Goal: Navigation & Orientation: Go to known website

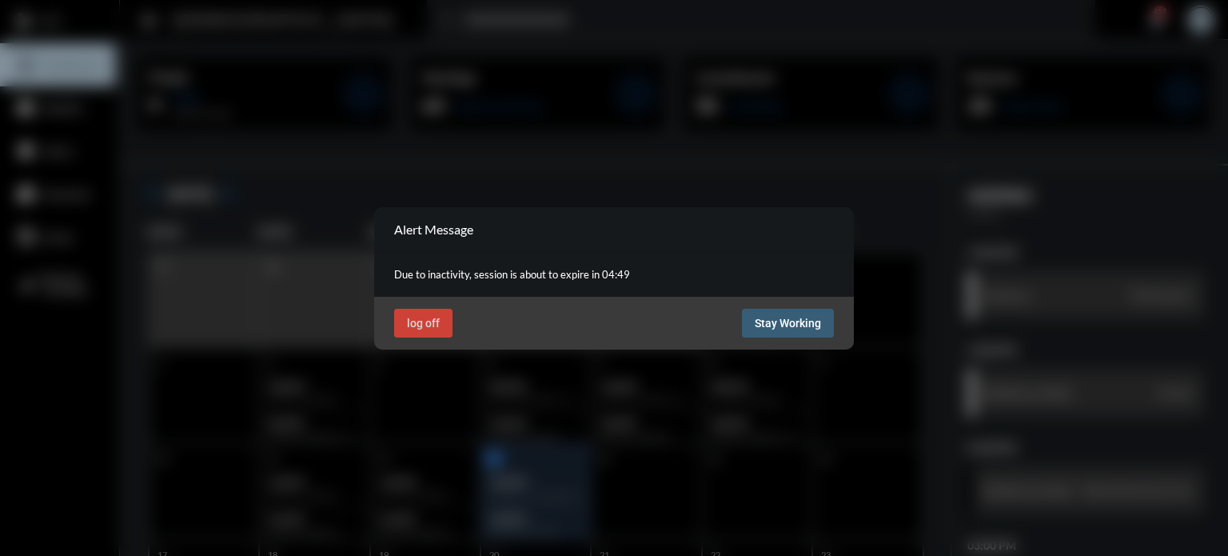
scroll to position [159, 0]
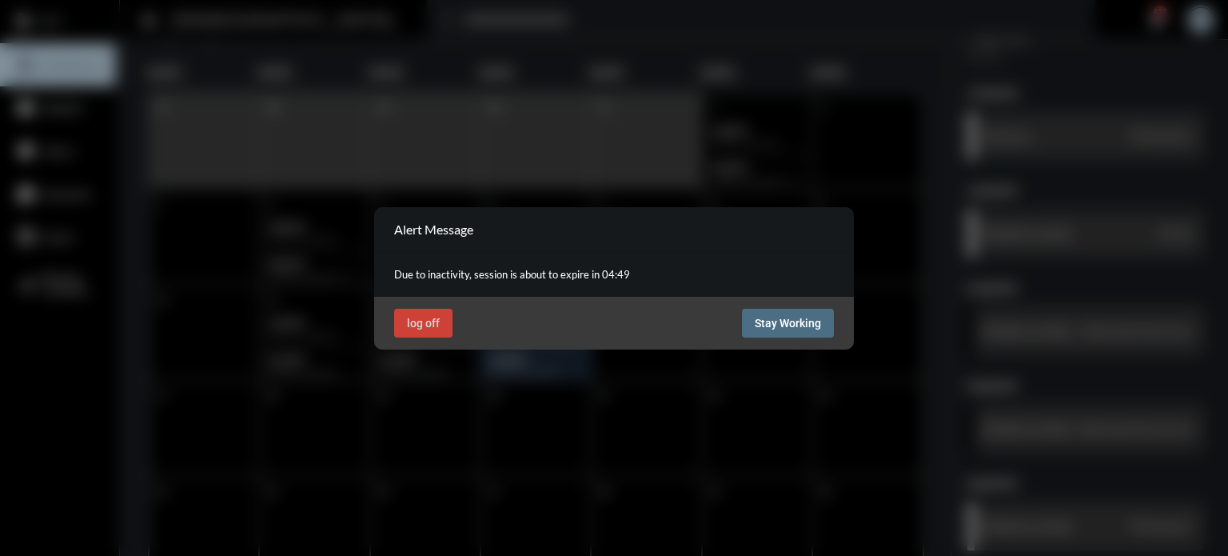
click at [809, 317] on span "Stay Working" at bounding box center [788, 323] width 66 height 13
